Goal: Transaction & Acquisition: Subscribe to service/newsletter

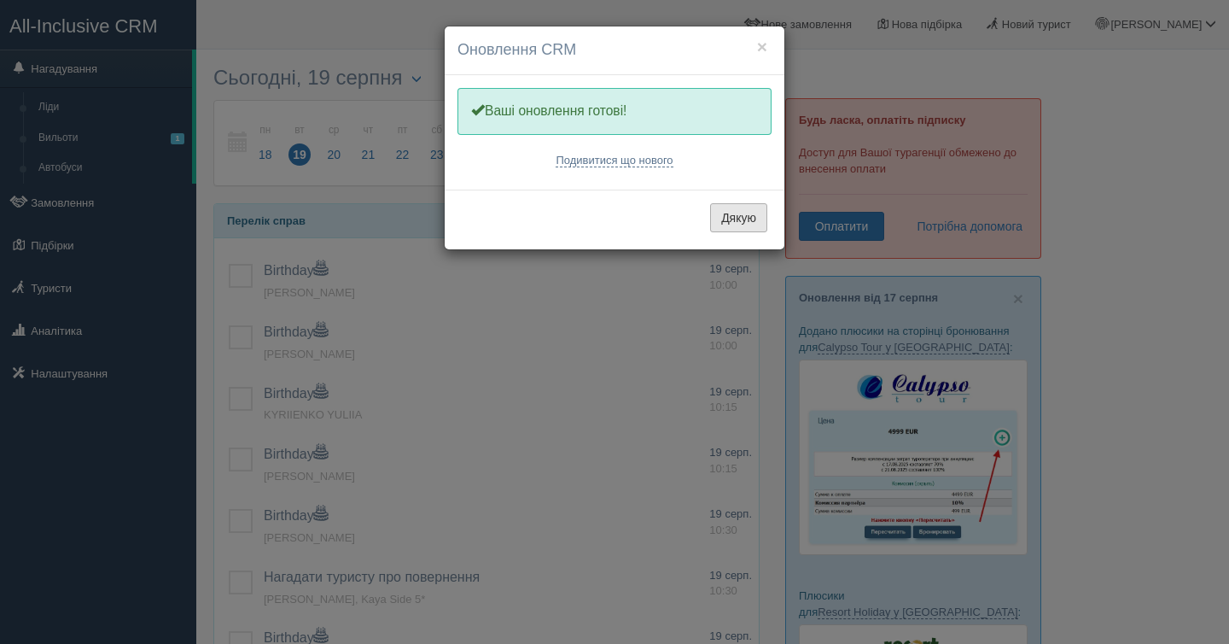
click at [729, 207] on button "Дякую" at bounding box center [738, 217] width 57 height 29
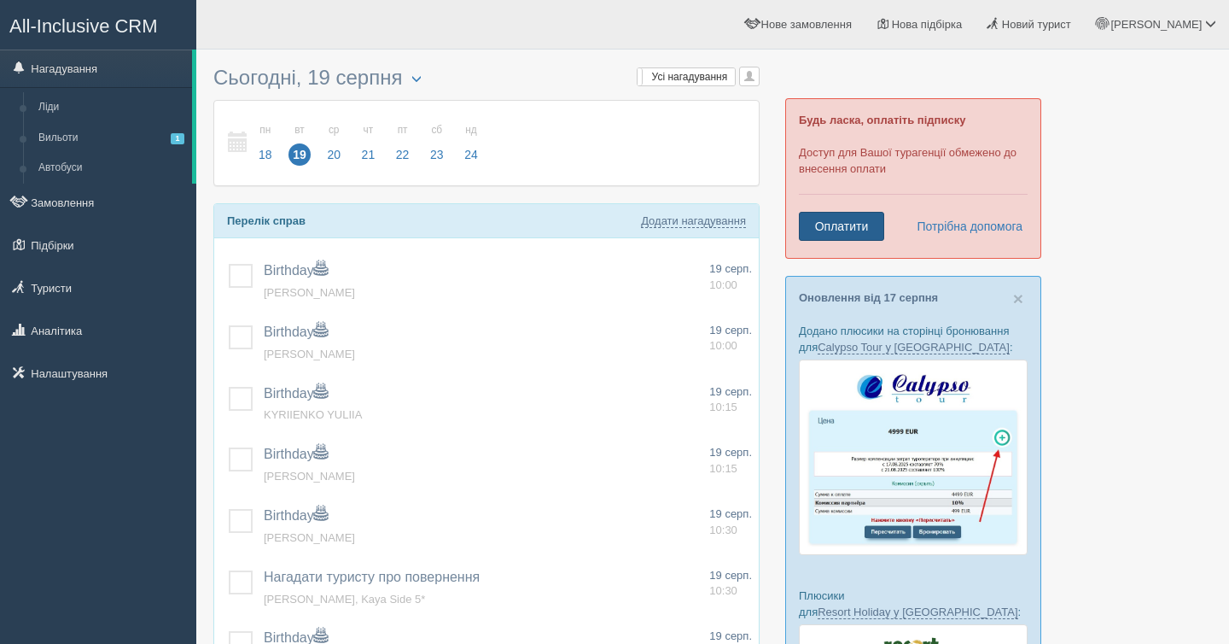
click at [858, 225] on link "Оплатити" at bounding box center [841, 226] width 85 height 29
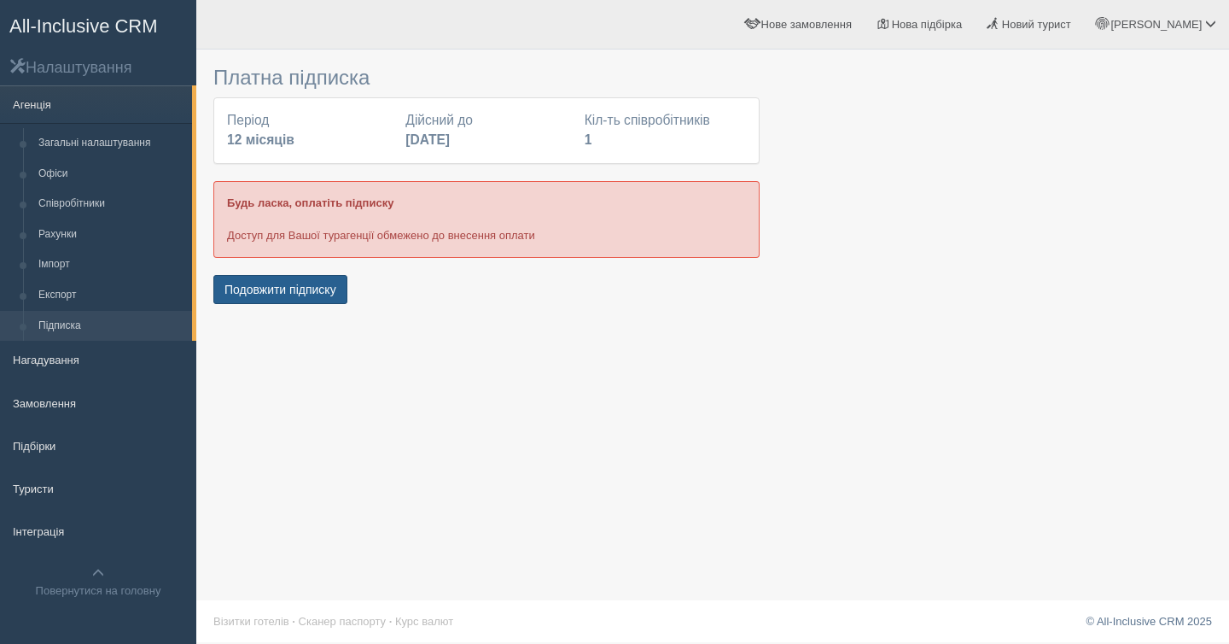
click at [275, 301] on button "Подовжити підписку" at bounding box center [280, 289] width 134 height 29
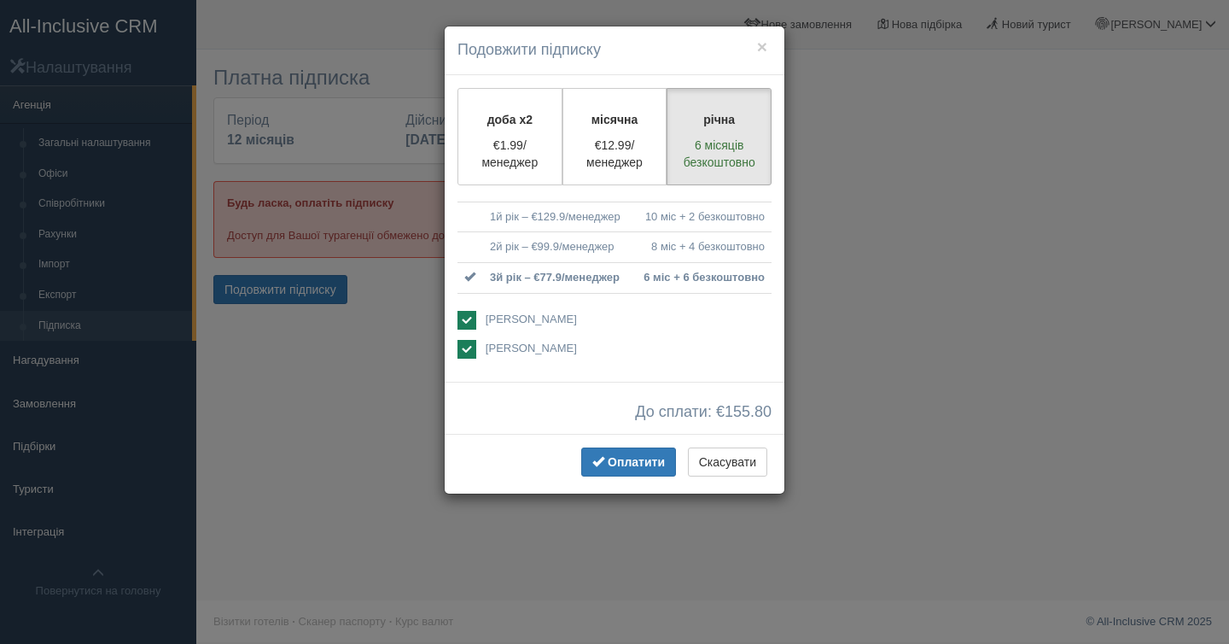
click at [471, 318] on ins at bounding box center [467, 320] width 19 height 19
checkbox input "false"
click at [627, 471] on button "Оплатити" at bounding box center [628, 461] width 95 height 29
